Goal: Navigation & Orientation: Find specific page/section

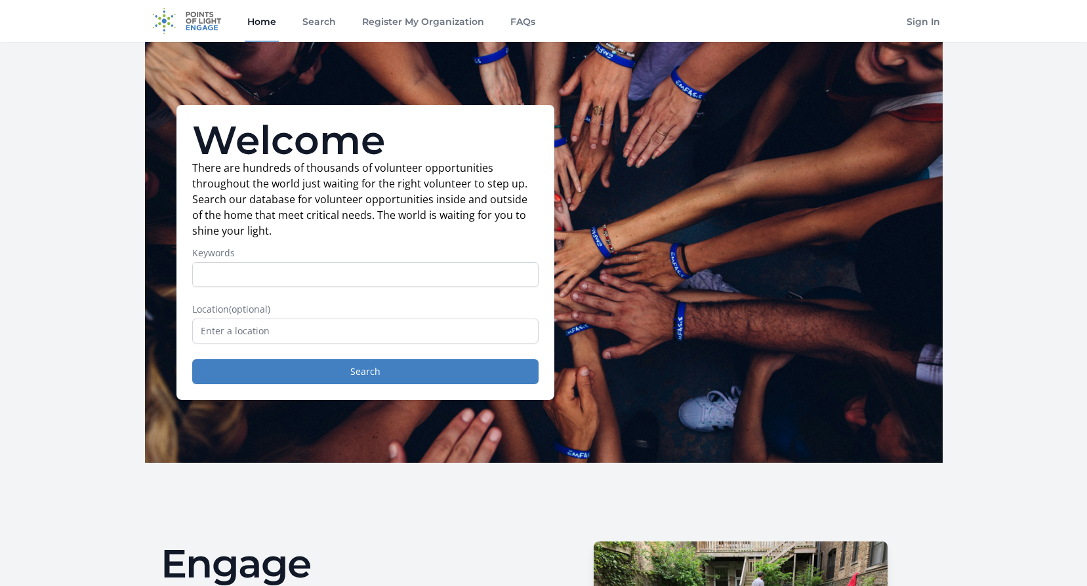
click at [193, 22] on img at bounding box center [187, 21] width 85 height 42
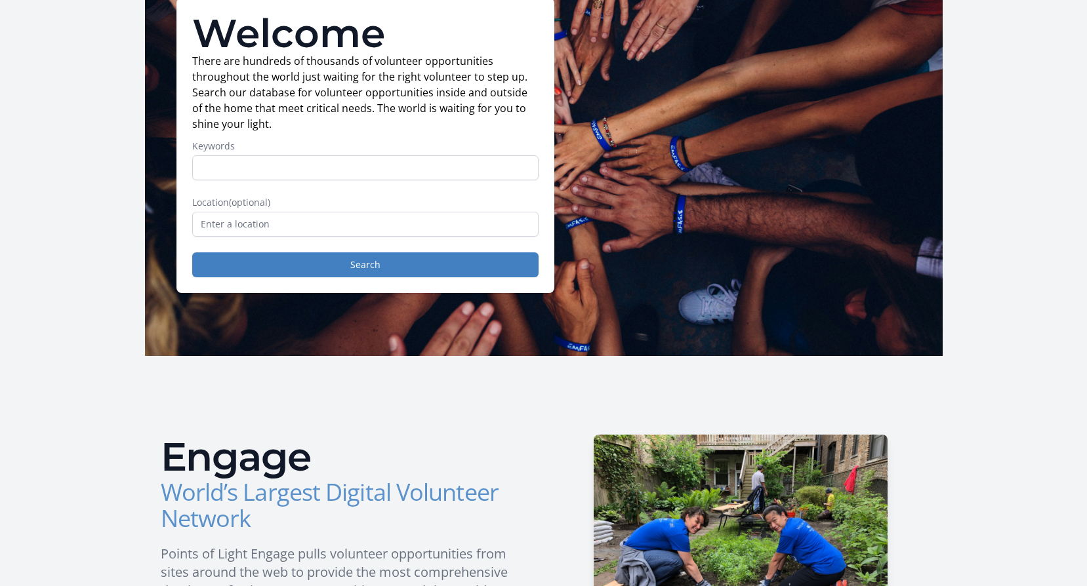
scroll to position [66, 0]
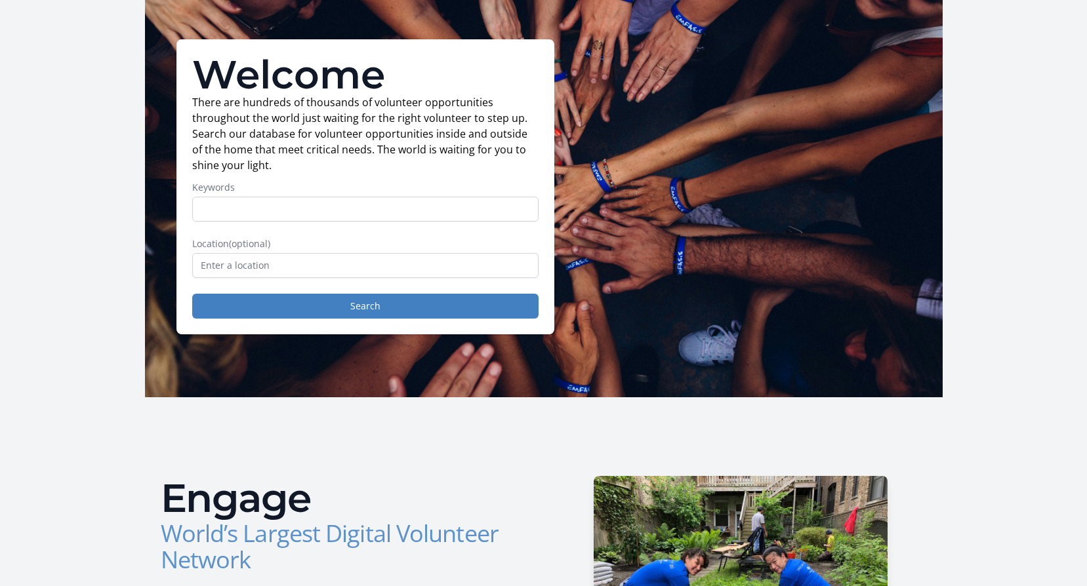
drag, startPoint x: 85, startPoint y: 228, endPoint x: 130, endPoint y: 159, distance: 82.9
